Goal: Task Accomplishment & Management: Complete application form

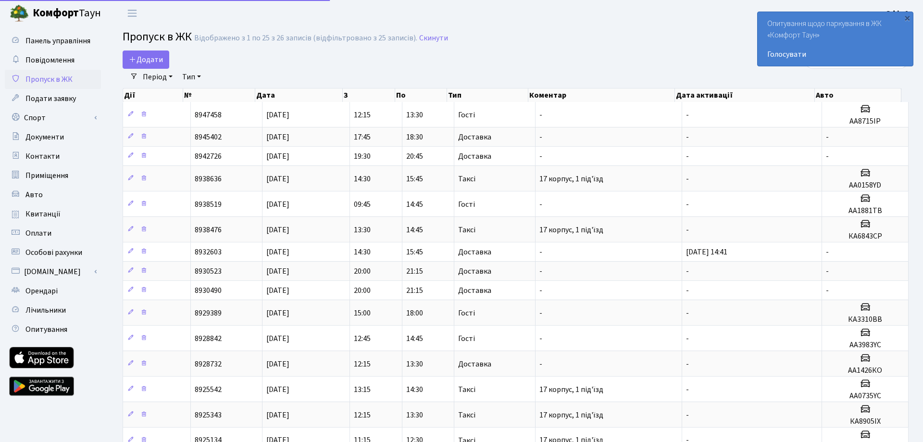
select select "25"
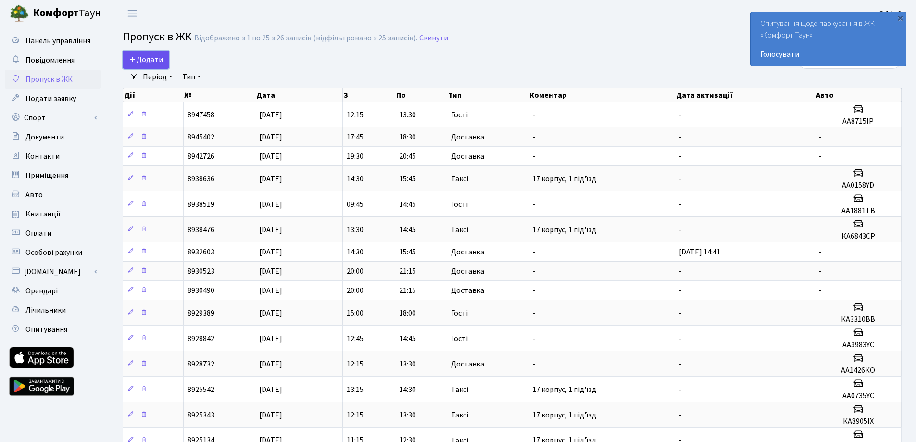
click at [146, 59] on span "Додати" at bounding box center [146, 59] width 34 height 11
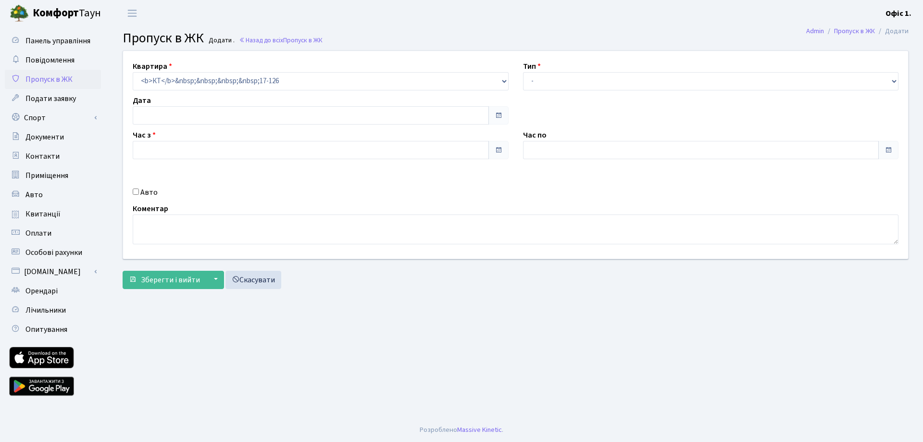
type input "[DATE]"
type input "12:30"
type input "13:30"
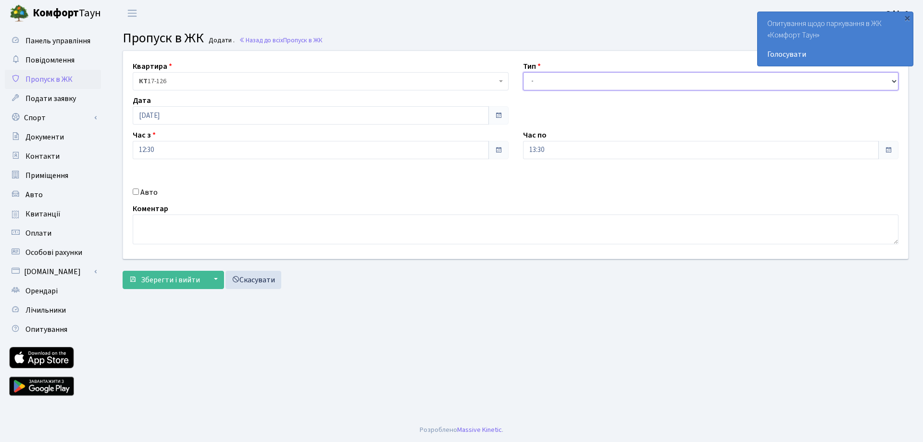
drag, startPoint x: 582, startPoint y: 82, endPoint x: 582, endPoint y: 88, distance: 5.8
click at [582, 82] on select "- Доставка Таксі Гості Сервіс" at bounding box center [711, 81] width 376 height 18
select select "3"
click at [523, 72] on select "- Доставка Таксі Гості Сервіс" at bounding box center [711, 81] width 376 height 18
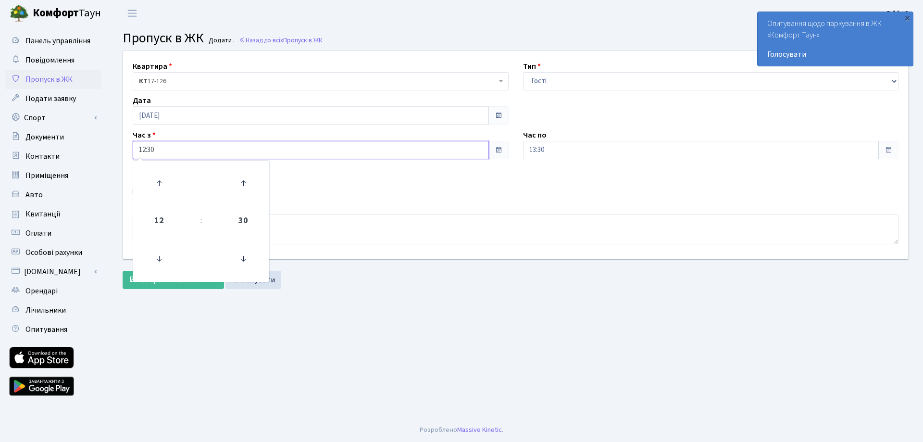
click at [281, 150] on input "12:30" at bounding box center [311, 150] width 356 height 18
click at [156, 183] on icon at bounding box center [159, 183] width 26 height 26
click at [158, 257] on icon at bounding box center [159, 259] width 26 height 26
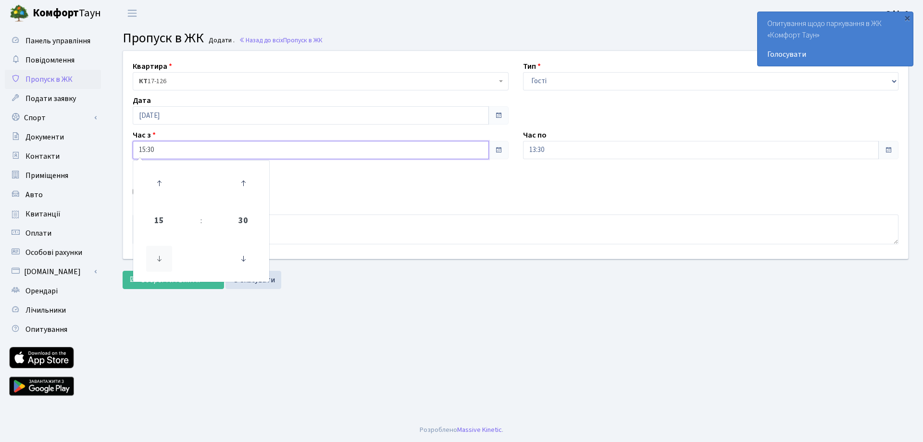
type input "14:30"
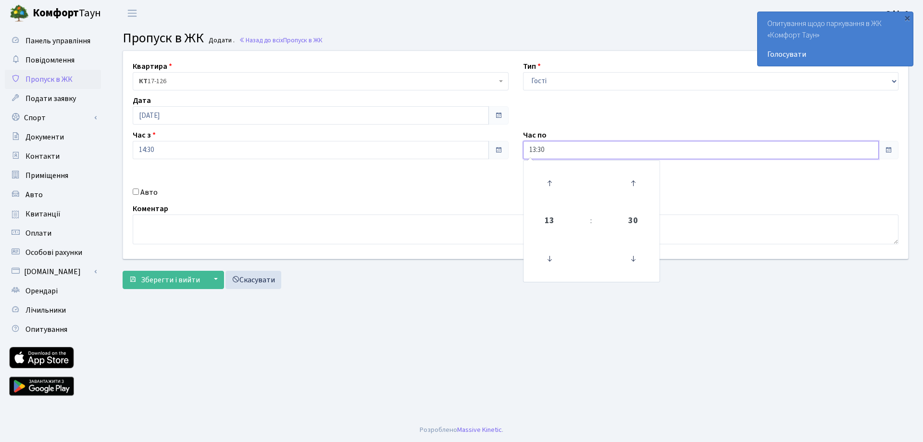
click at [576, 151] on input "13:30" at bounding box center [701, 150] width 356 height 18
click at [548, 181] on icon at bounding box center [550, 183] width 26 height 26
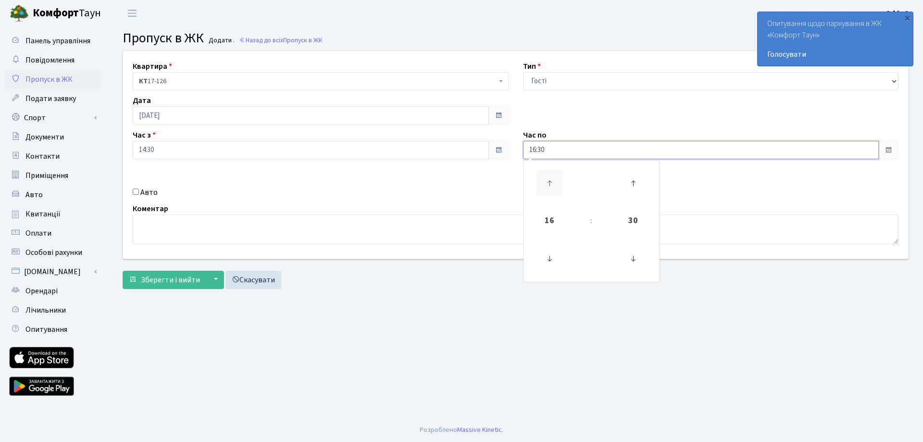
type input "17:30"
click at [145, 195] on label "Авто" at bounding box center [148, 193] width 17 height 12
click at [139, 195] on input "Авто" at bounding box center [136, 192] width 6 height 6
checkbox input "true"
paste input "АА 1881"
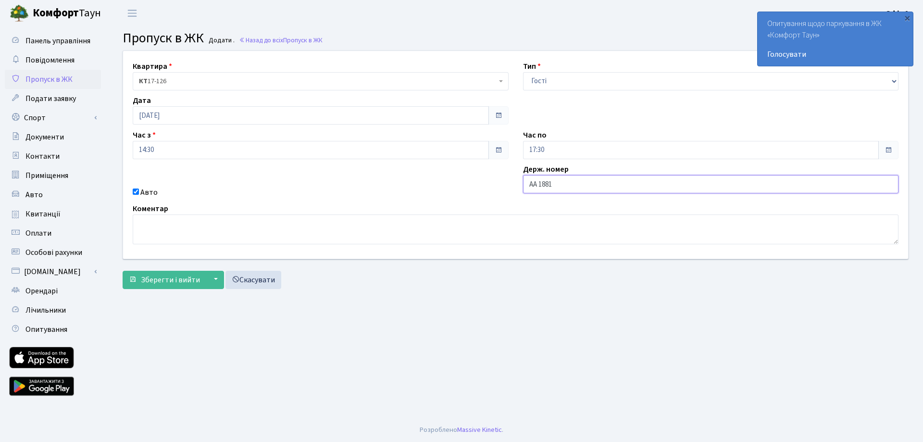
click at [538, 185] on input "АА 1881" at bounding box center [711, 184] width 376 height 18
click at [590, 186] on input "АА1881" at bounding box center [711, 184] width 376 height 18
type input "АА1881ТВ"
click at [186, 279] on span "Зберегти і вийти" at bounding box center [170, 280] width 59 height 11
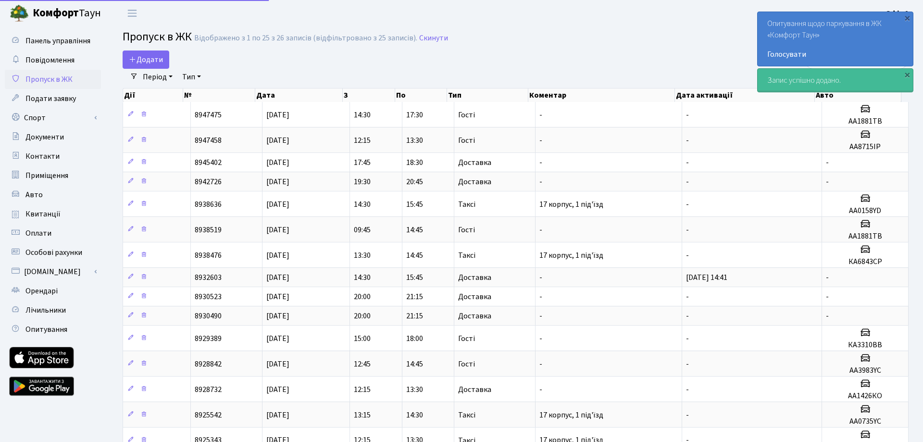
select select "25"
